Goal: Check status: Check status

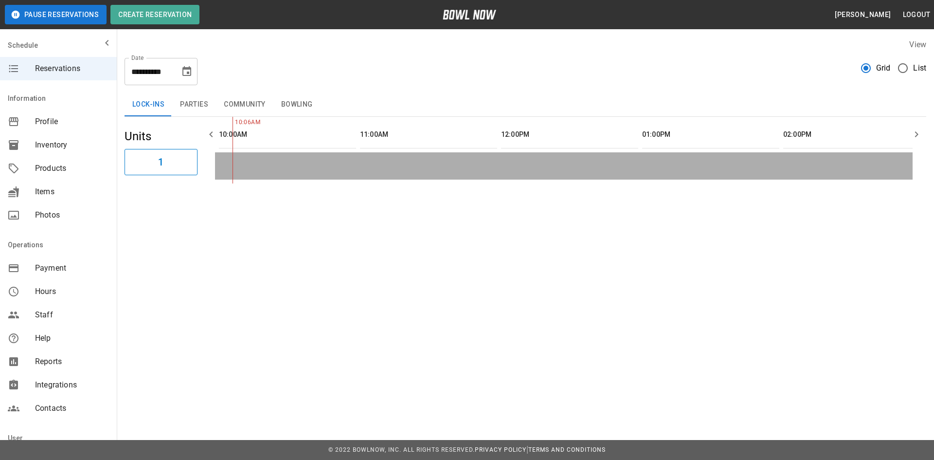
click at [204, 104] on button "Parties" at bounding box center [194, 104] width 44 height 23
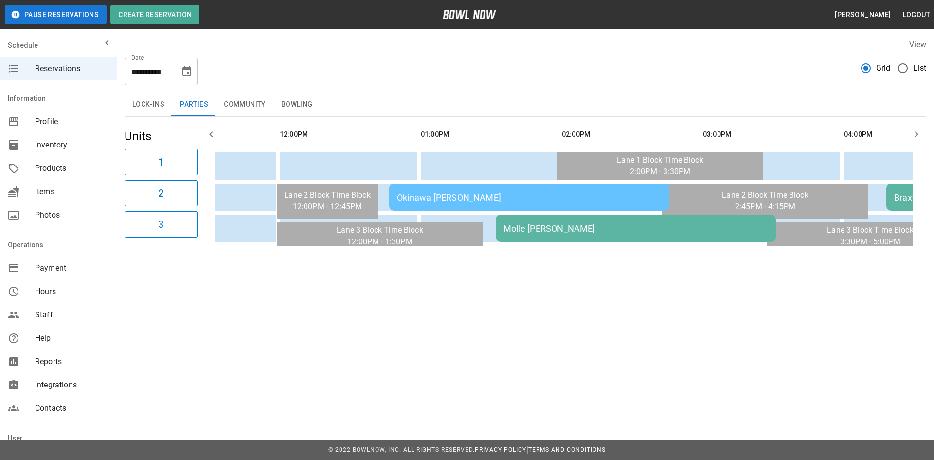
click at [532, 197] on div "Okinawa [PERSON_NAME]" at bounding box center [529, 197] width 265 height 10
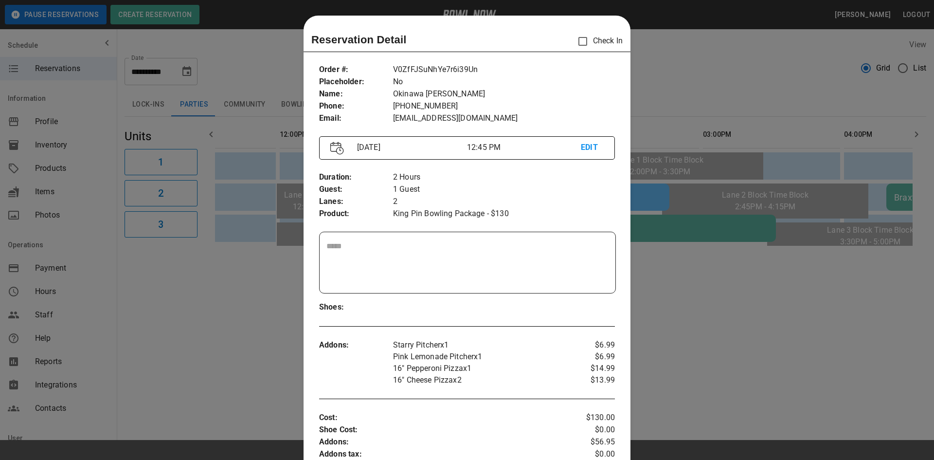
scroll to position [16, 0]
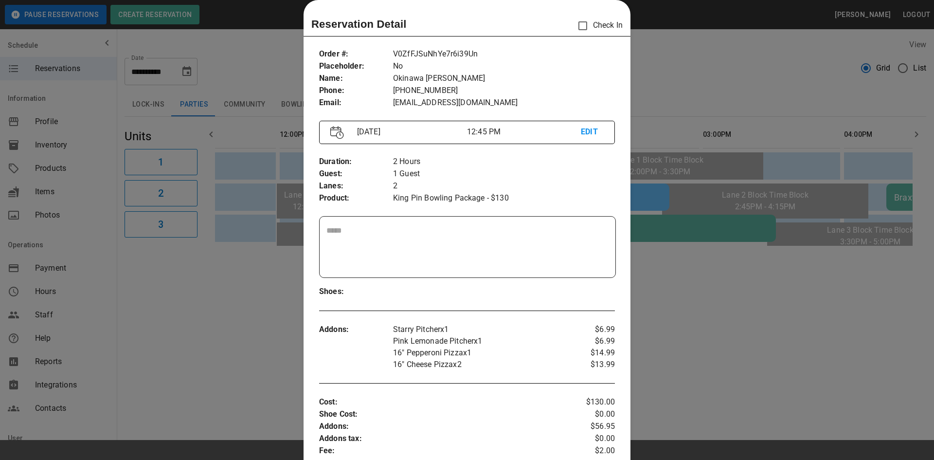
click at [730, 319] on div at bounding box center [467, 230] width 934 height 460
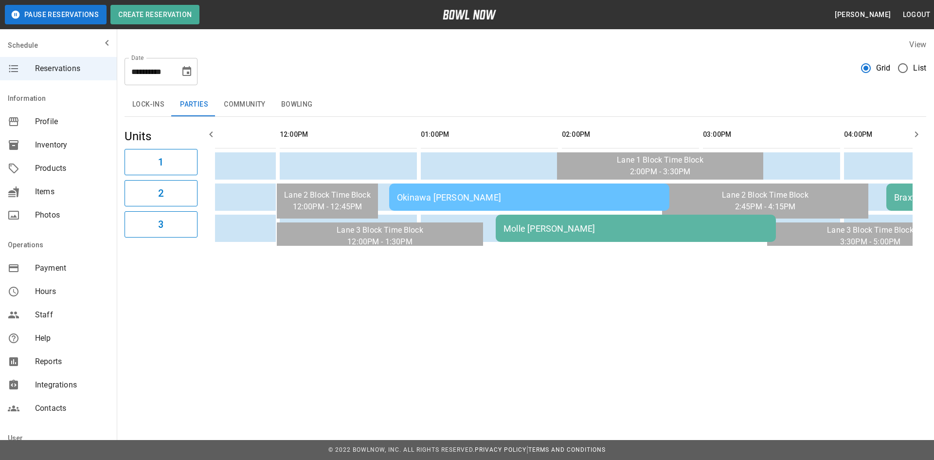
click at [670, 239] on td "Molle [PERSON_NAME]" at bounding box center [636, 228] width 280 height 27
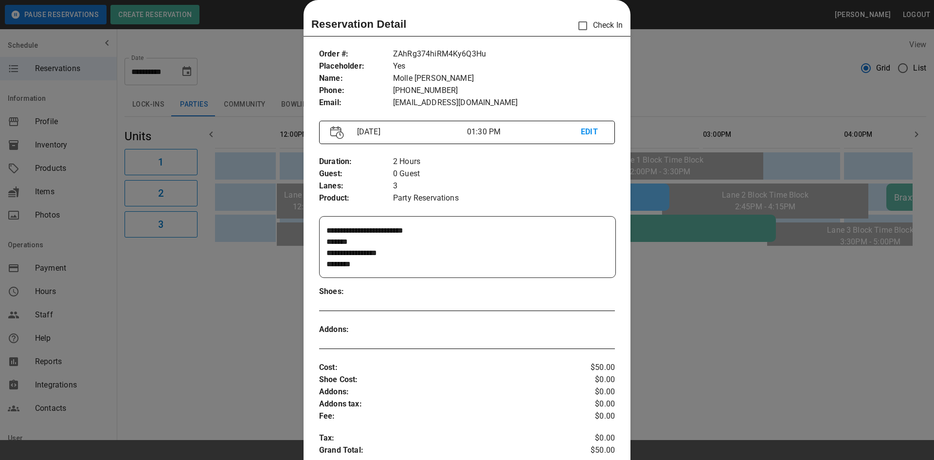
click at [720, 328] on div at bounding box center [467, 230] width 934 height 460
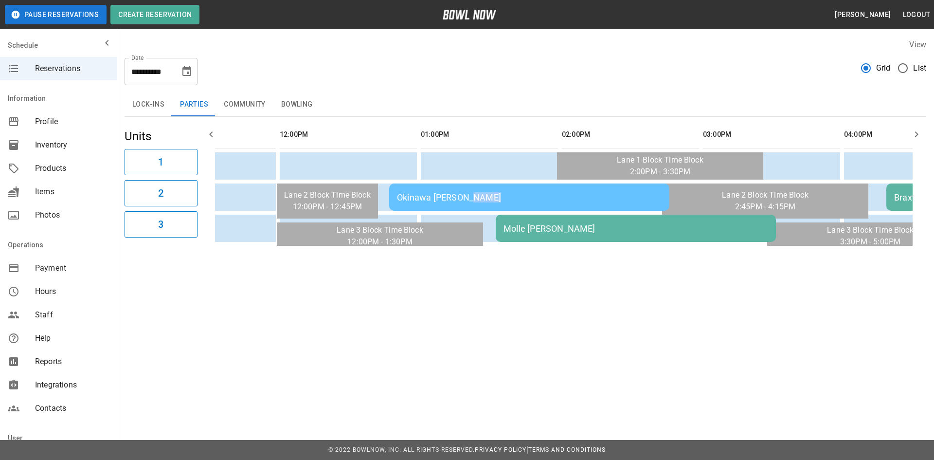
drag, startPoint x: 746, startPoint y: 212, endPoint x: 619, endPoint y: 207, distance: 127.1
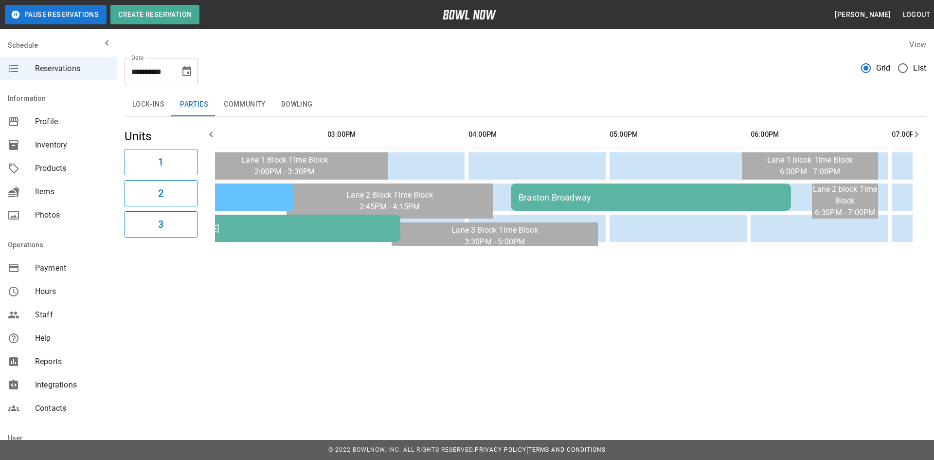
scroll to position [0, 373]
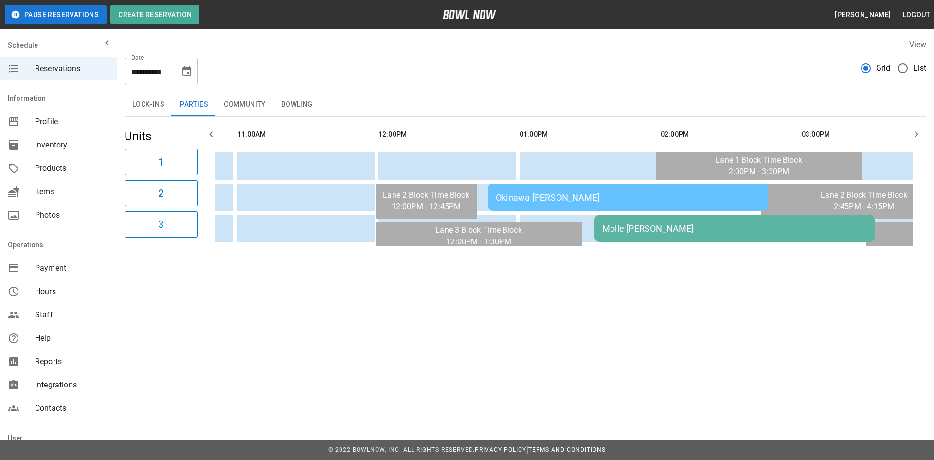
click at [530, 198] on div "Okinawa [PERSON_NAME]" at bounding box center [628, 197] width 265 height 10
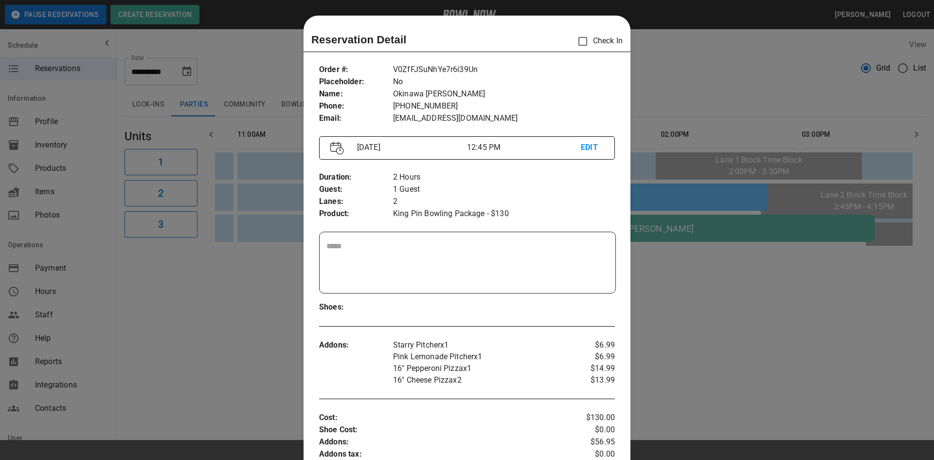
click at [790, 372] on div at bounding box center [467, 230] width 934 height 460
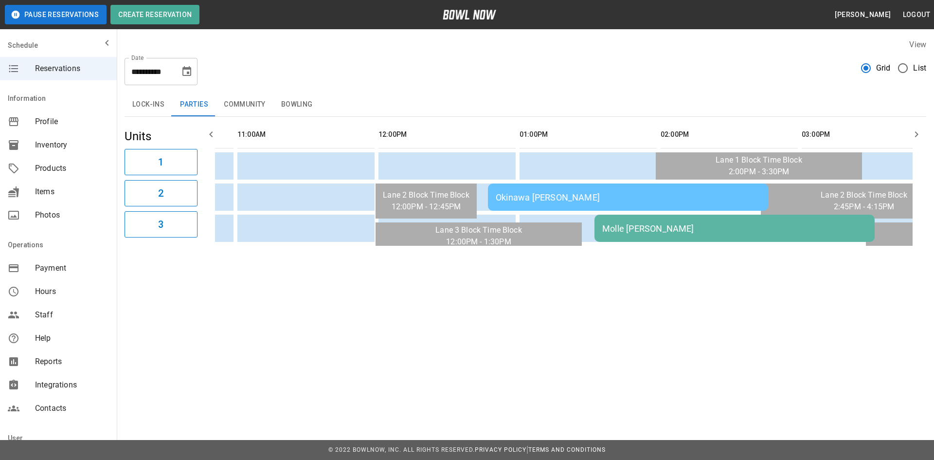
click at [688, 235] on td "Molle [PERSON_NAME]" at bounding box center [735, 228] width 280 height 27
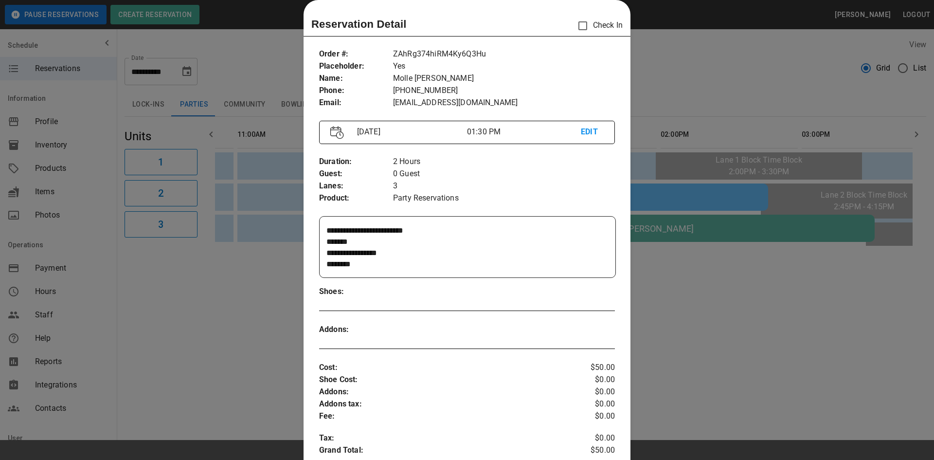
click at [724, 301] on div at bounding box center [467, 230] width 934 height 460
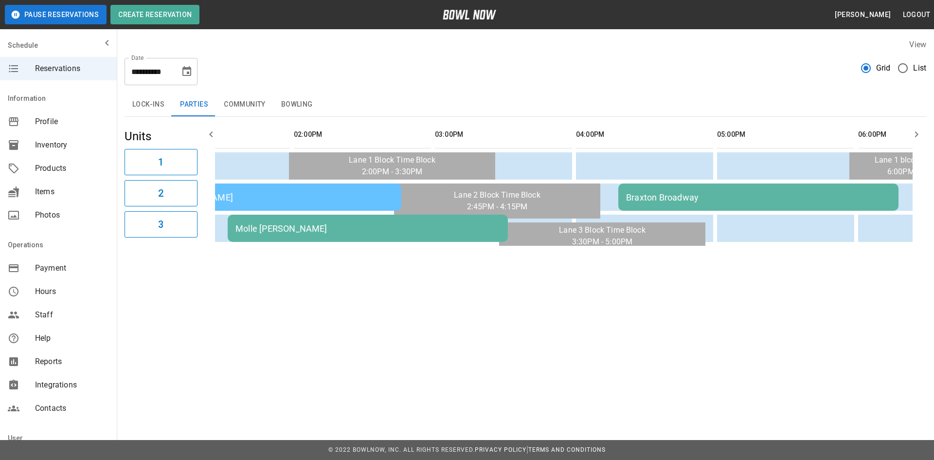
click at [691, 192] on div "Braxton Broadway" at bounding box center [758, 197] width 265 height 10
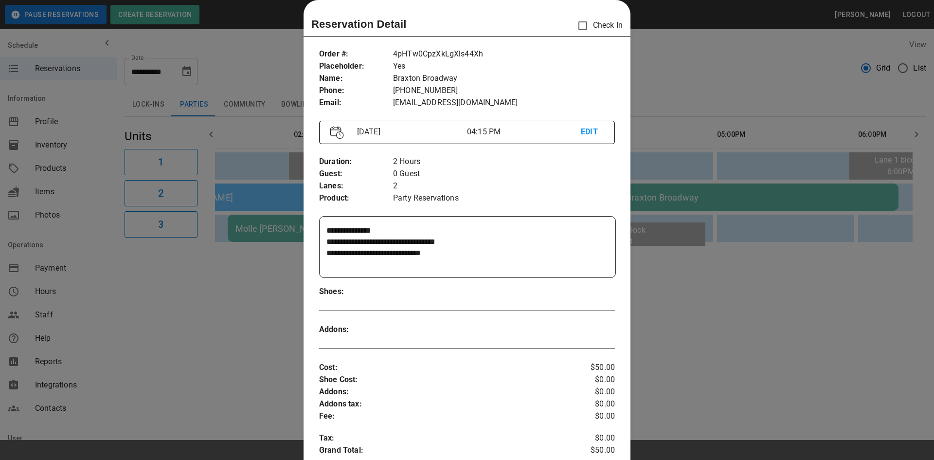
click at [690, 314] on div at bounding box center [467, 230] width 934 height 460
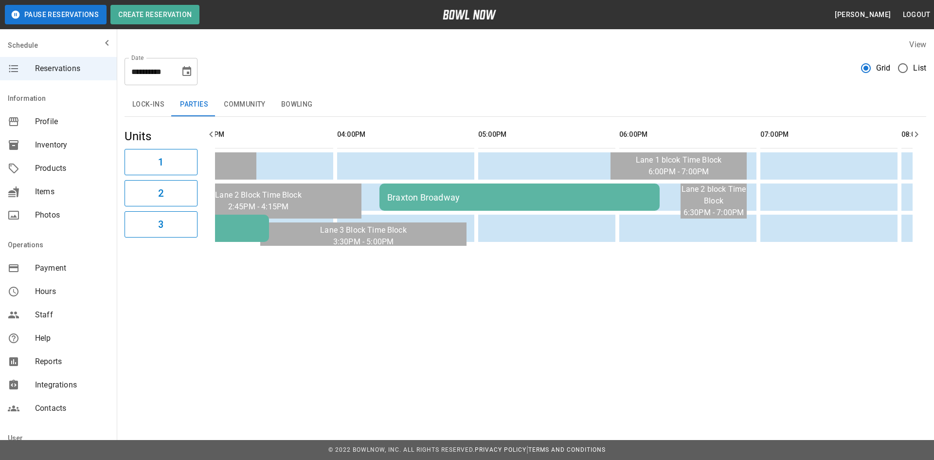
click at [499, 301] on div "**********" at bounding box center [467, 153] width 934 height 306
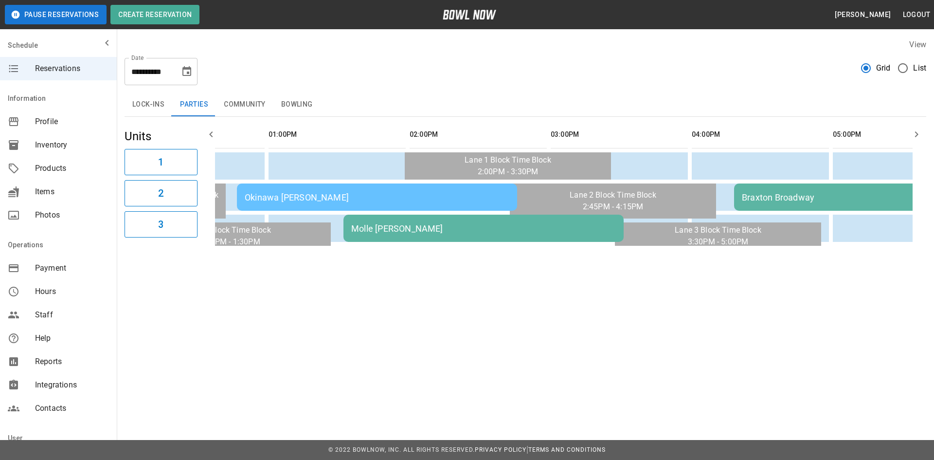
scroll to position [0, 759]
